Goal: Complete application form

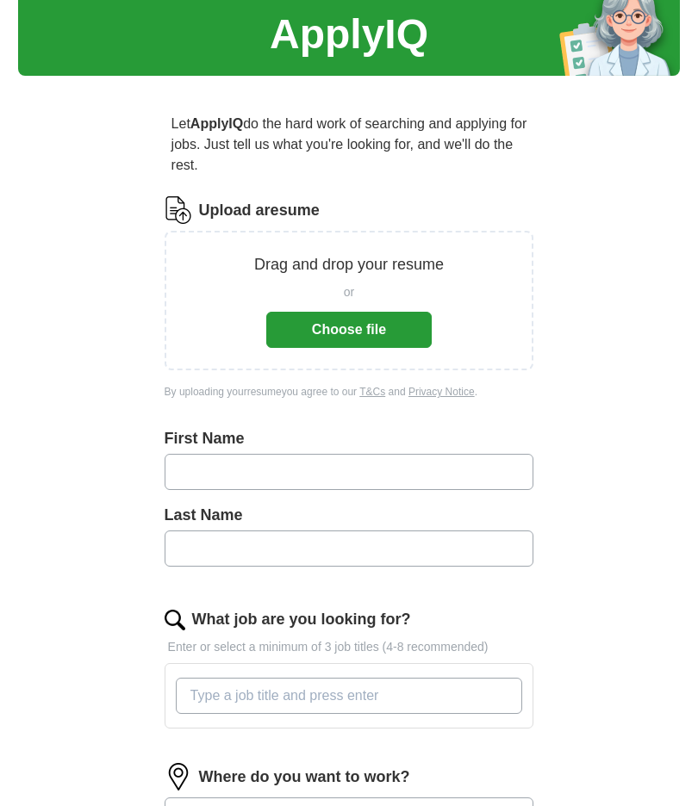
scroll to position [44, 0]
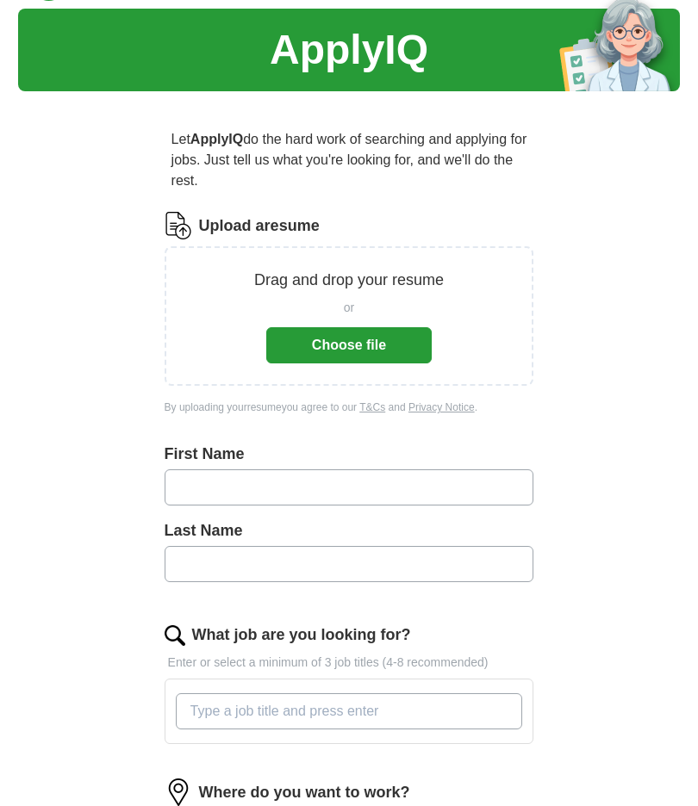
click at [389, 350] on button "Choose file" at bounding box center [348, 345] width 165 height 36
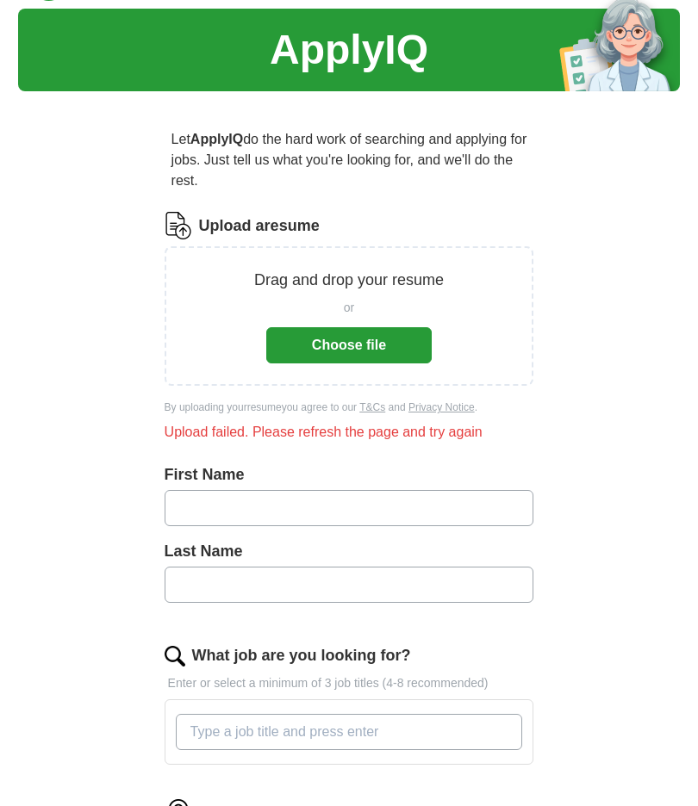
click at [418, 345] on button "Choose file" at bounding box center [348, 345] width 165 height 36
click at [407, 341] on button "Choose file" at bounding box center [348, 345] width 165 height 36
click at [190, 503] on input "text" at bounding box center [350, 508] width 370 height 36
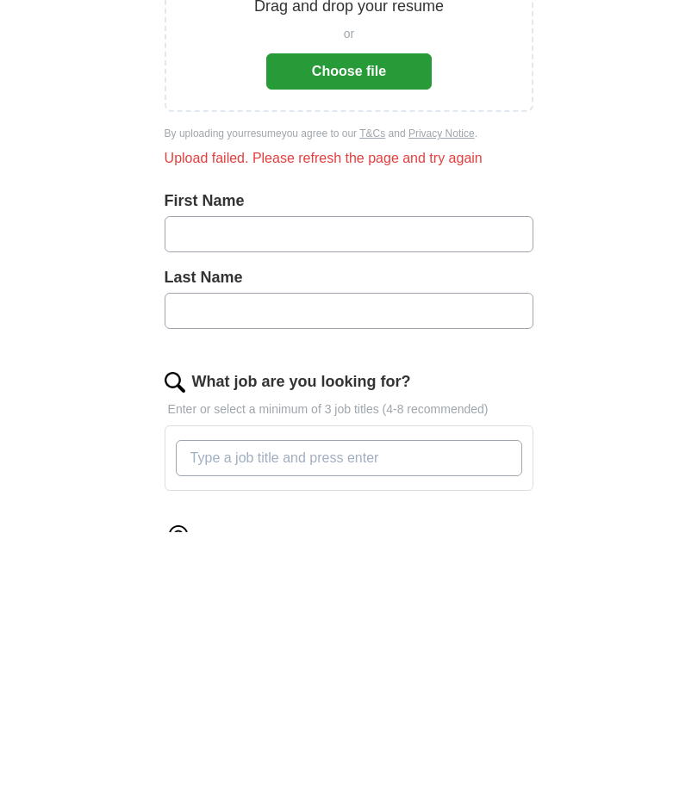
click at [451, 422] on div "Upload failed. Please refresh the page and try again" at bounding box center [350, 432] width 370 height 21
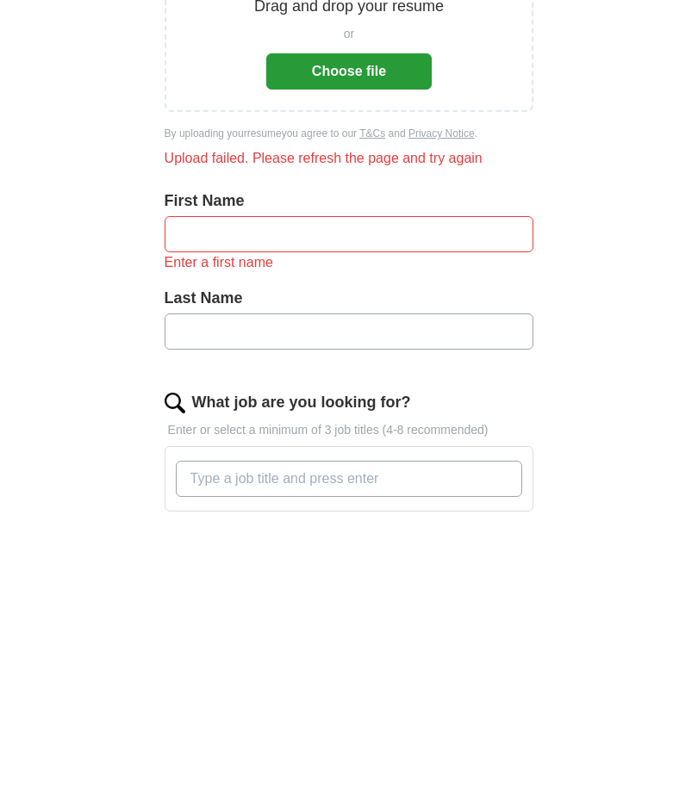
scroll to position [256, 0]
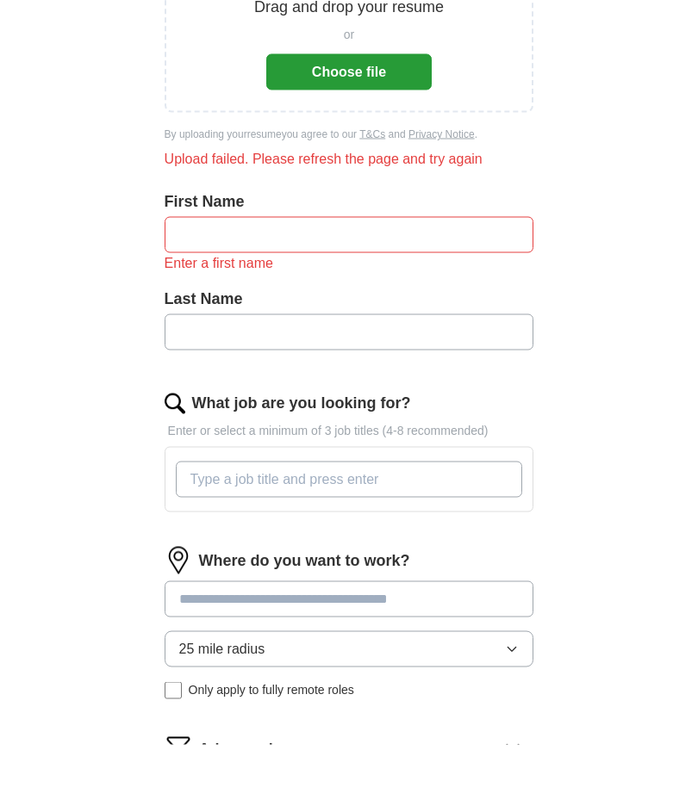
click at [389, 278] on input "text" at bounding box center [350, 296] width 370 height 36
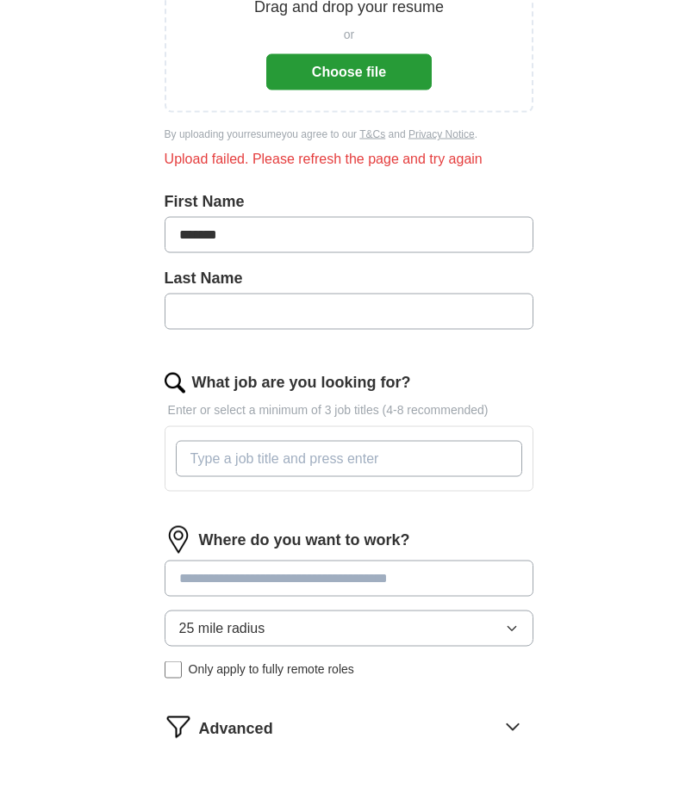
type input "******"
click at [418, 355] on input "text" at bounding box center [350, 373] width 370 height 36
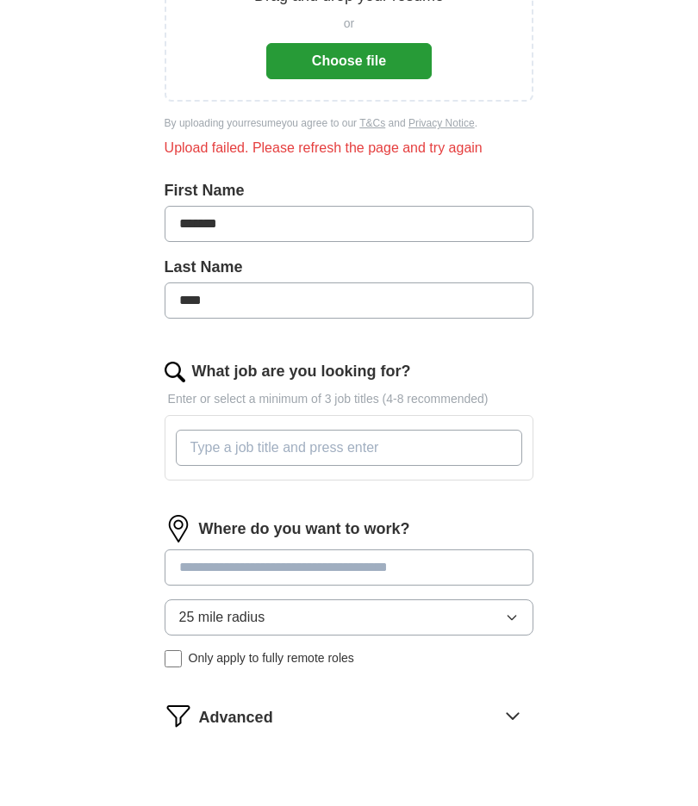
type input "****"
click at [457, 502] on input "What job are you looking for?" at bounding box center [349, 520] width 347 height 36
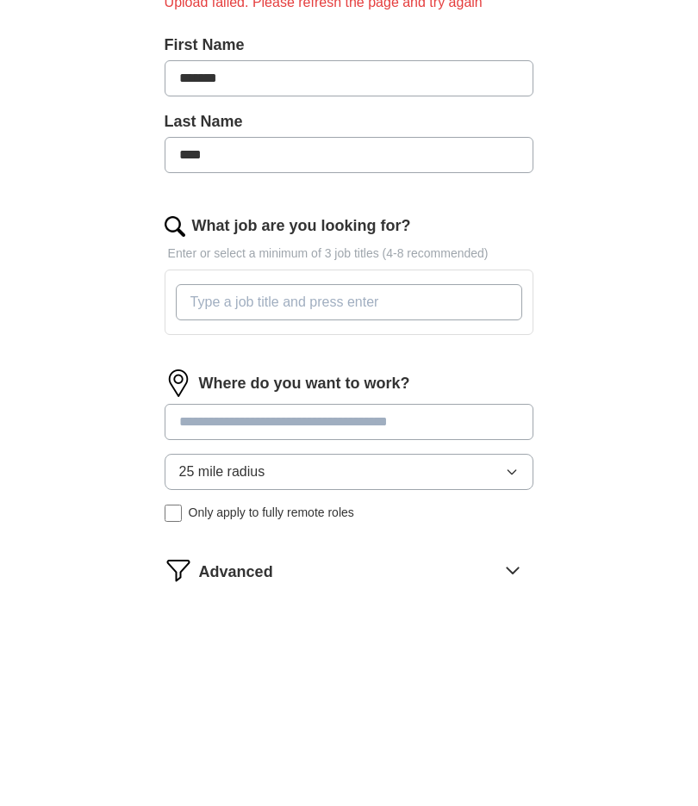
click at [468, 622] on input at bounding box center [350, 640] width 370 height 36
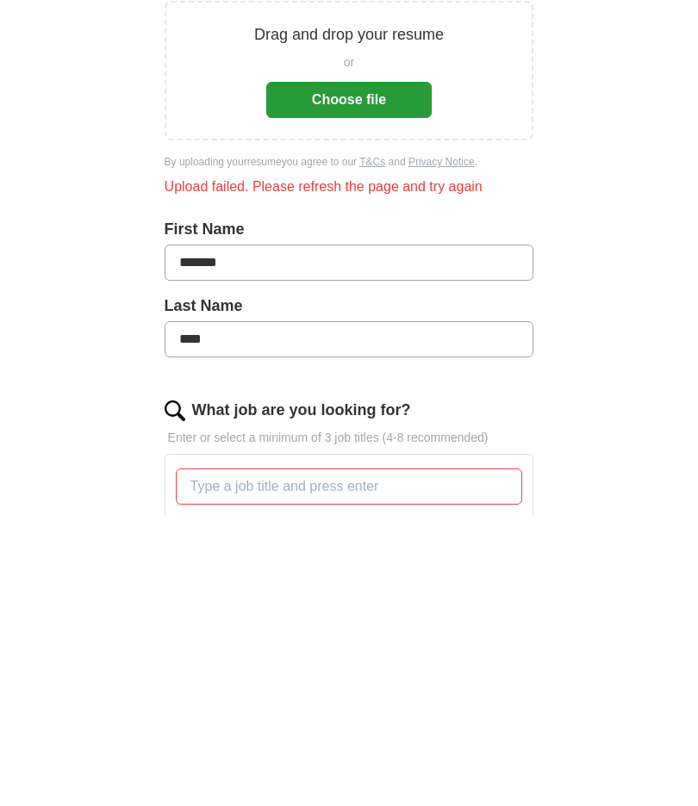
scroll to position [29, 0]
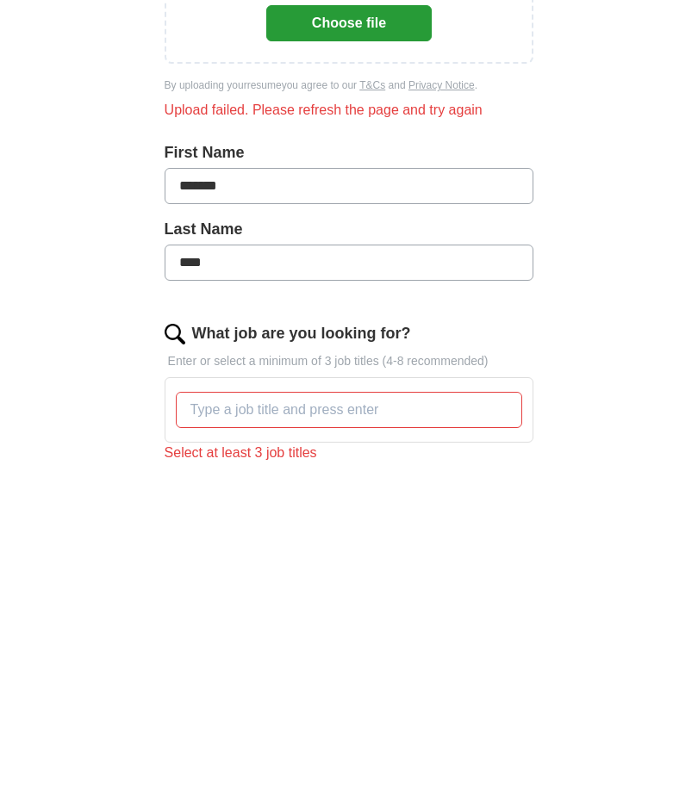
click at [431, 729] on input "What job are you looking for?" at bounding box center [349, 747] width 347 height 36
click at [444, 729] on input "What job are you looking for?" at bounding box center [349, 747] width 347 height 36
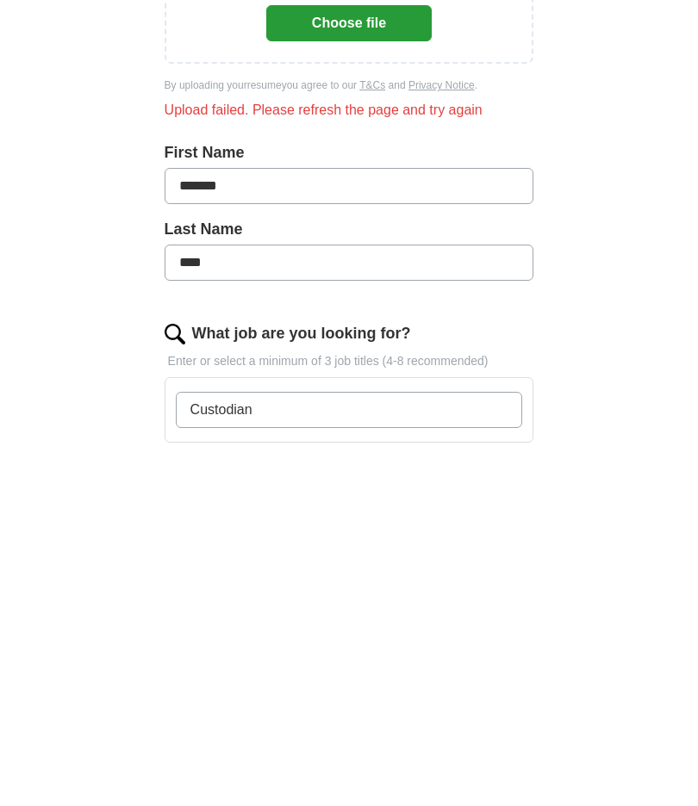
type input "Custodian"
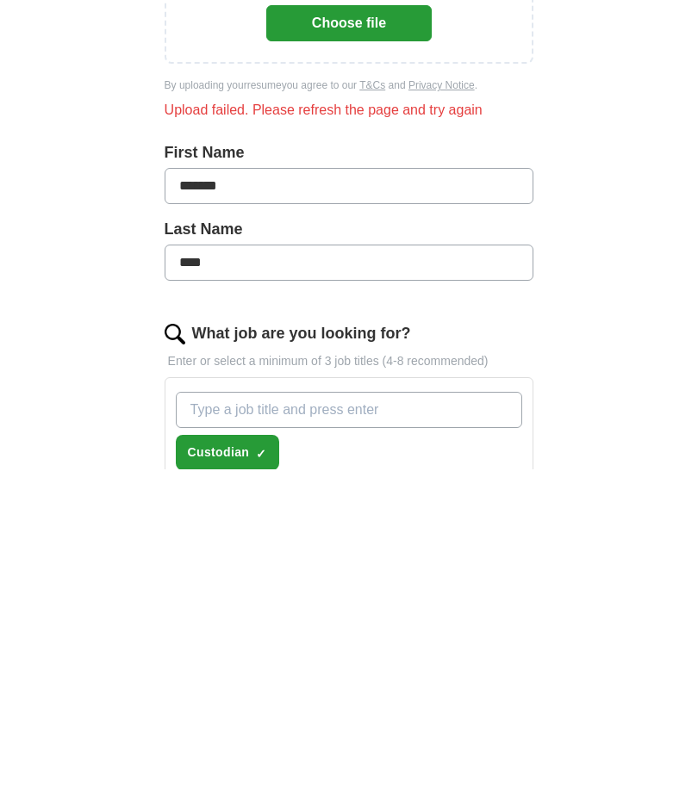
click at [190, 772] on button "Custodian ✓ ×" at bounding box center [228, 789] width 104 height 35
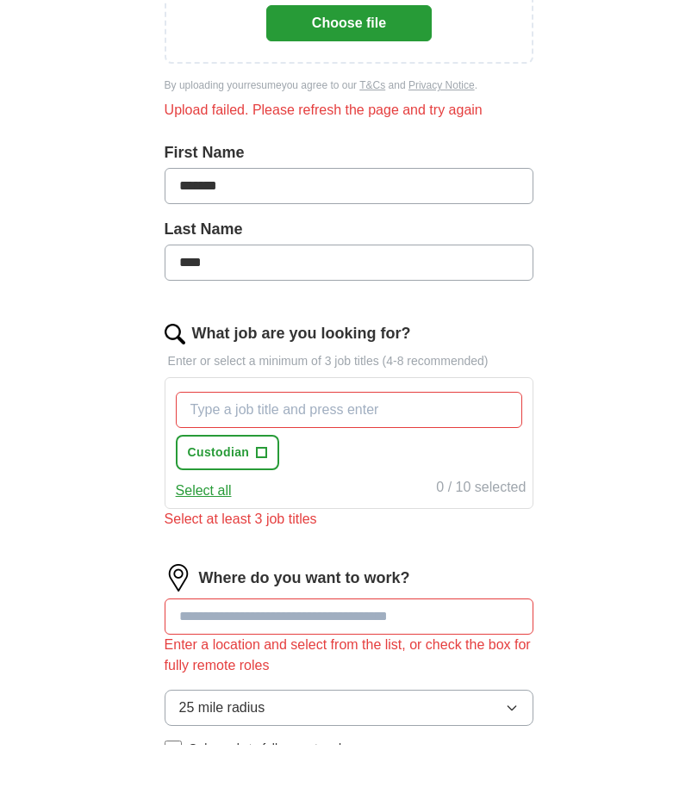
click at [180, 570] on div "Select at least 3 job titles" at bounding box center [350, 580] width 370 height 21
click at [193, 660] on input at bounding box center [350, 678] width 370 height 36
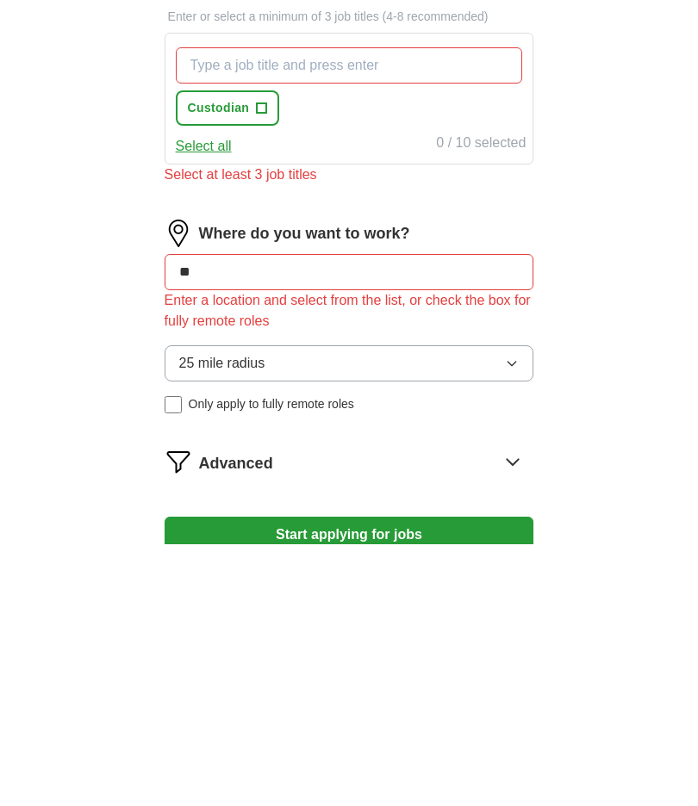
type input "***"
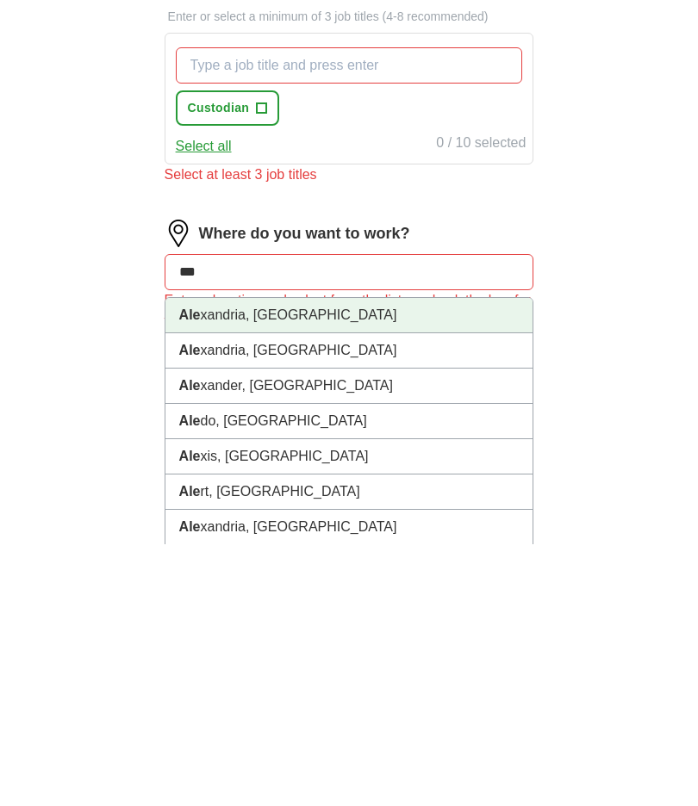
click at [391, 560] on li "[PERSON_NAME], [GEOGRAPHIC_DATA]" at bounding box center [349, 577] width 368 height 35
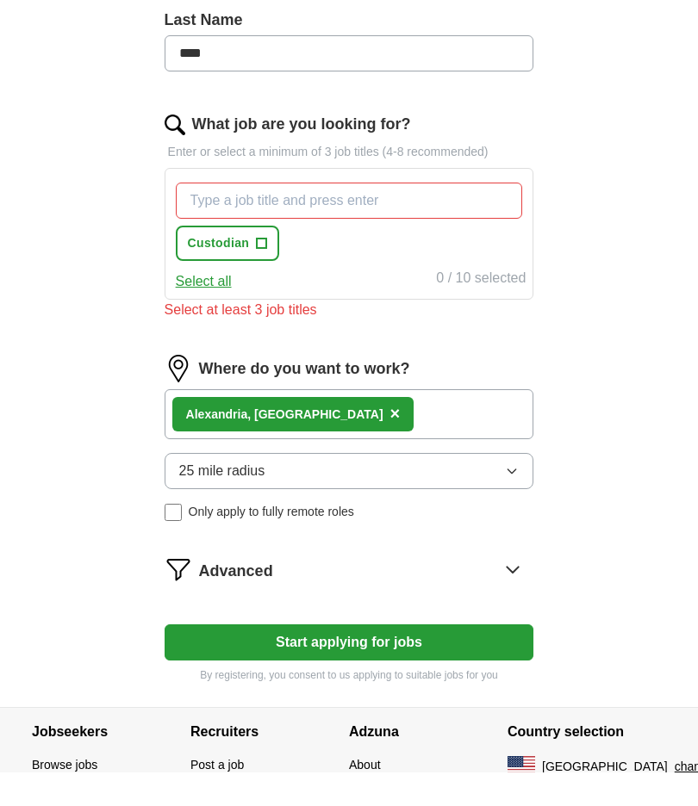
click at [439, 228] on input "What job are you looking for?" at bounding box center [349, 234] width 347 height 36
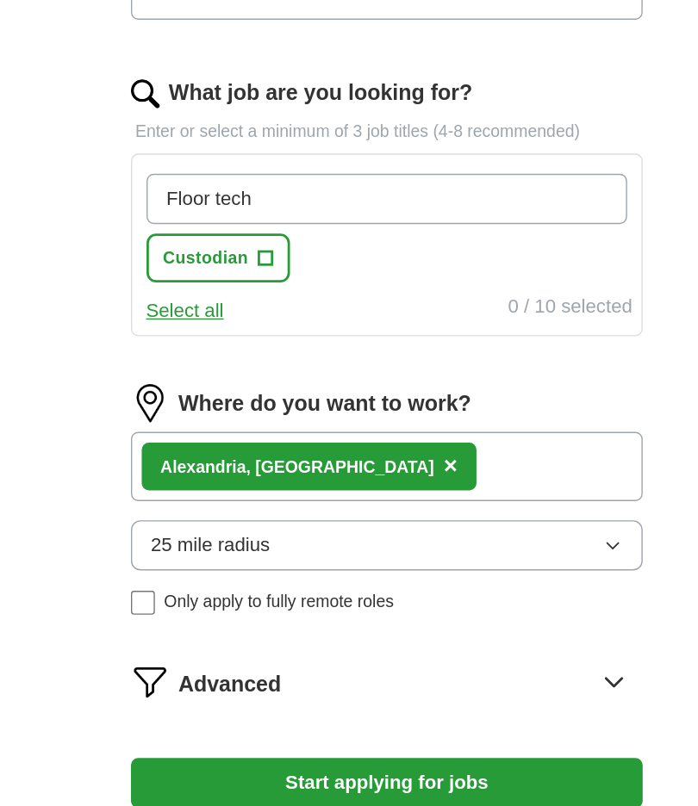
type input "Floor tech"
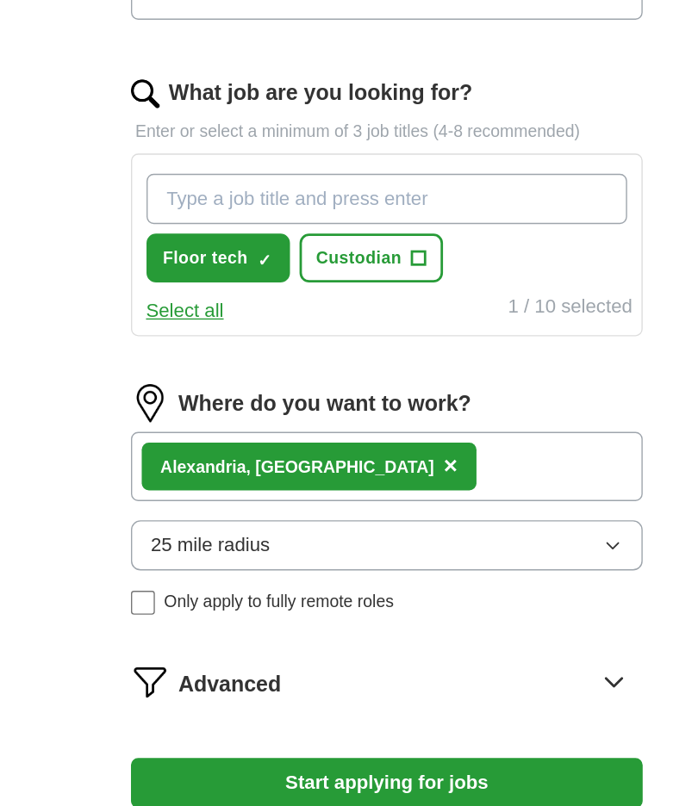
click at [310, 259] on button "Custodian +" at bounding box center [338, 276] width 104 height 35
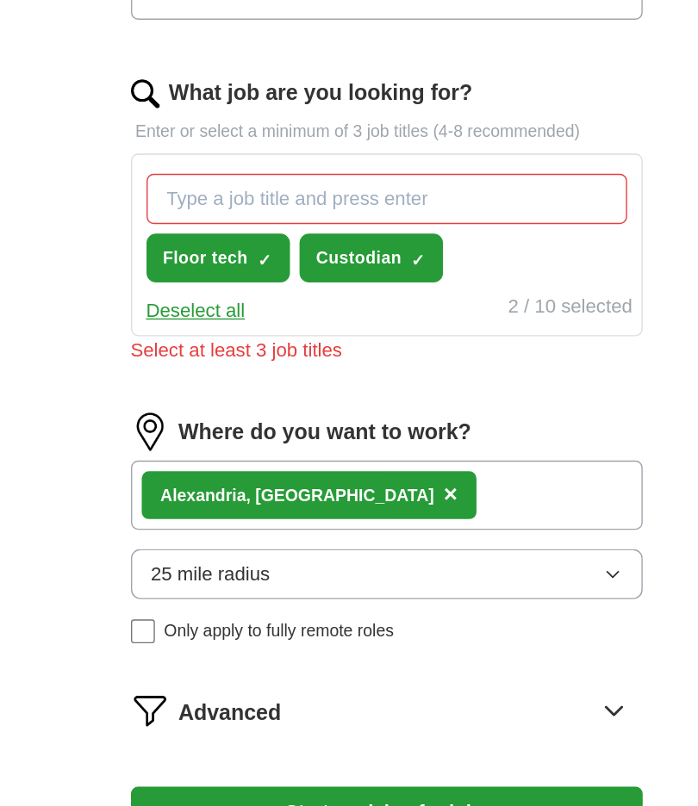
click at [165, 658] on button "Start applying for jobs" at bounding box center [350, 676] width 370 height 36
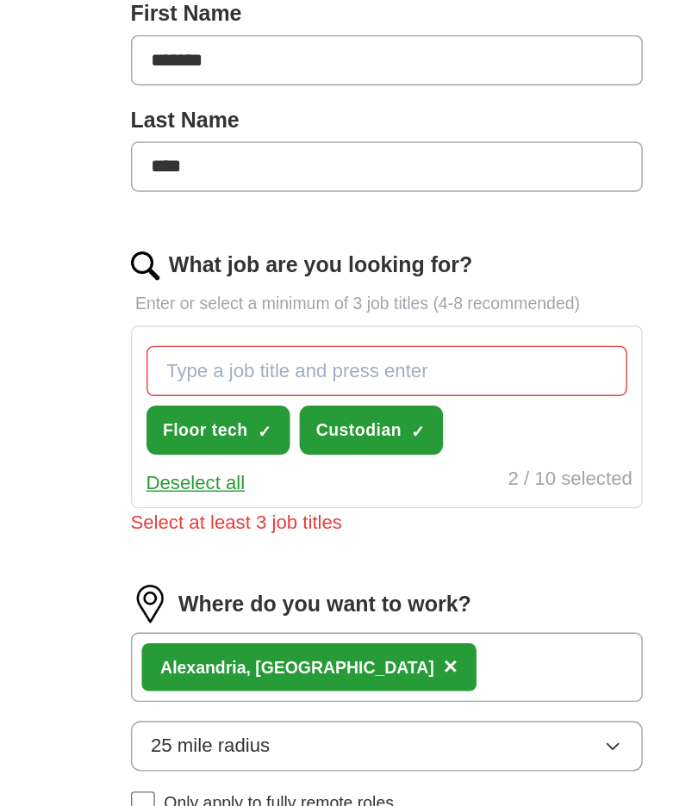
click at [186, 565] on strong "Ale" at bounding box center [195, 572] width 19 height 14
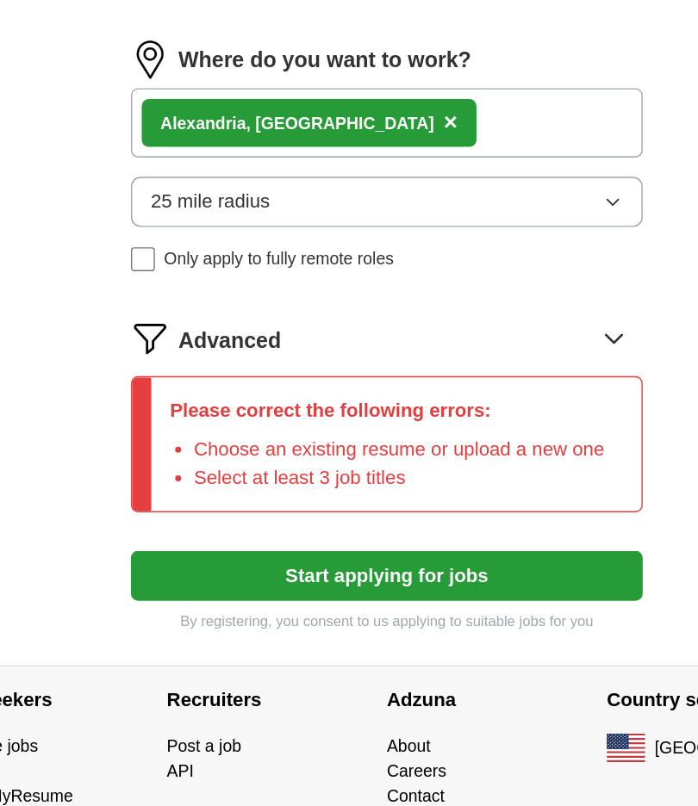
scroll to position [854, 0]
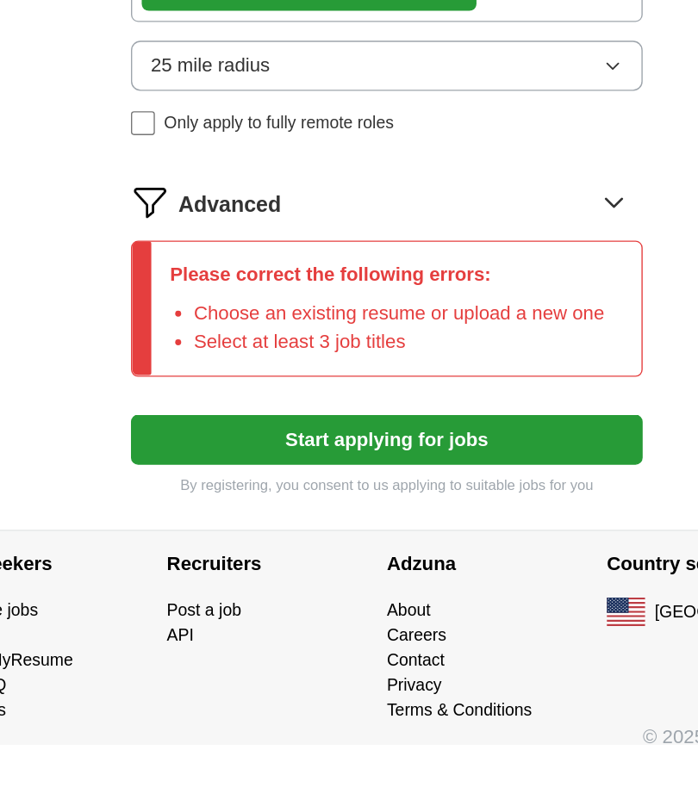
click at [349, 569] on button "Start applying for jobs" at bounding box center [350, 587] width 370 height 36
click at [328, 569] on button "Start applying for jobs" at bounding box center [350, 587] width 370 height 36
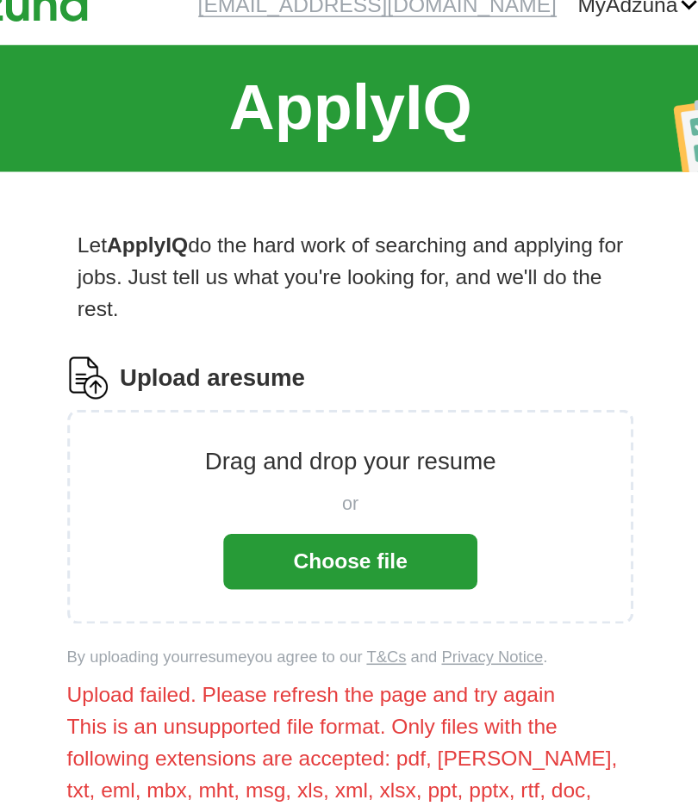
scroll to position [0, 0]
